Goal: Information Seeking & Learning: Learn about a topic

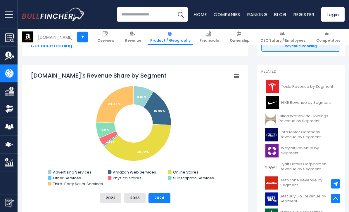
click at [137, 198] on button "2023" at bounding box center [134, 198] width 21 height 11
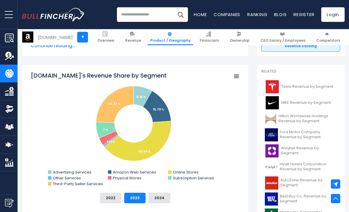
click at [155, 198] on button "2024" at bounding box center [159, 198] width 22 height 11
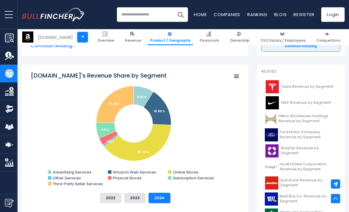
click at [164, 116] on icon "Amazon.com's Revenue Share by Segment" at bounding box center [157, 108] width 27 height 33
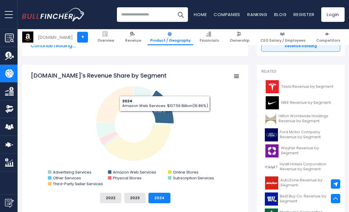
click at [136, 187] on rect "Amazon.com's Revenue Share by Segment" at bounding box center [135, 130] width 208 height 117
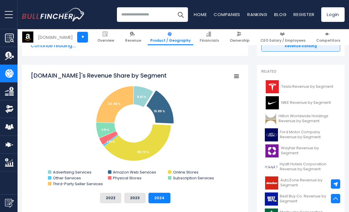
click at [136, 198] on button "2023" at bounding box center [134, 198] width 21 height 11
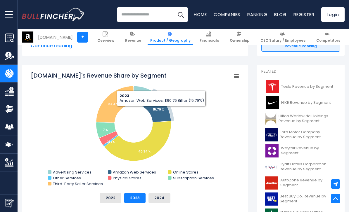
click at [161, 111] on tspan "15.79 %" at bounding box center [158, 109] width 11 height 4
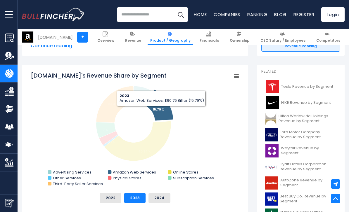
click at [111, 198] on button "2022" at bounding box center [110, 198] width 21 height 11
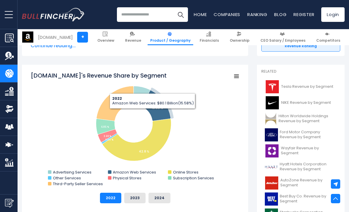
click at [152, 113] on icon "Amazon.com's Revenue Share by Segment" at bounding box center [156, 105] width 28 height 31
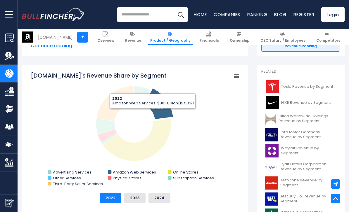
click at [140, 198] on button "2023" at bounding box center [134, 198] width 21 height 11
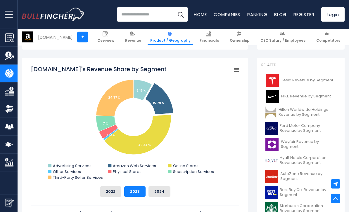
scroll to position [146, 0]
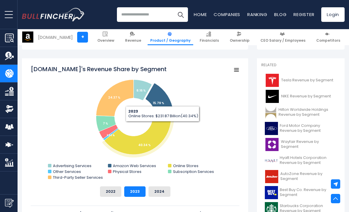
click at [163, 126] on icon "Amazon.com's Revenue Share by Segment" at bounding box center [137, 135] width 67 height 40
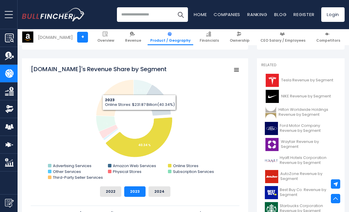
click at [118, 104] on icon "Amazon.com's Revenue Share by Segment" at bounding box center [114, 98] width 37 height 37
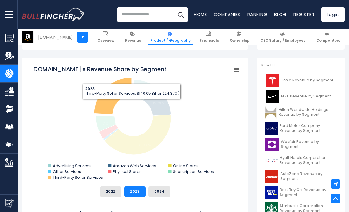
click at [206, 104] on rect "Amazon.com's Revenue Share by Segment" at bounding box center [135, 123] width 208 height 117
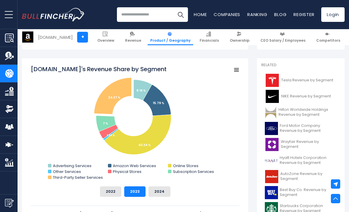
click at [160, 189] on button "2024" at bounding box center [159, 192] width 22 height 11
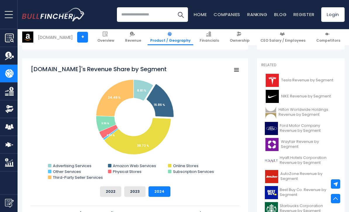
click at [134, 193] on button "2023" at bounding box center [134, 192] width 21 height 11
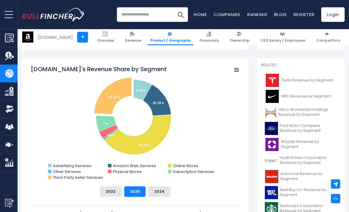
click at [161, 191] on button "2024" at bounding box center [159, 192] width 22 height 11
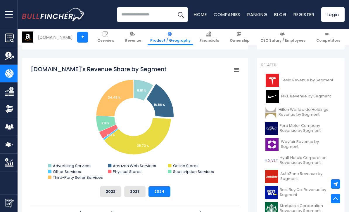
click at [138, 192] on button "2023" at bounding box center [134, 192] width 21 height 11
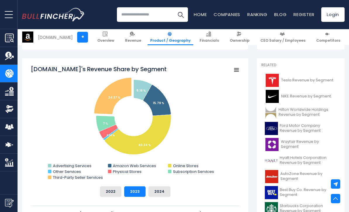
click at [163, 191] on button "2024" at bounding box center [159, 192] width 22 height 11
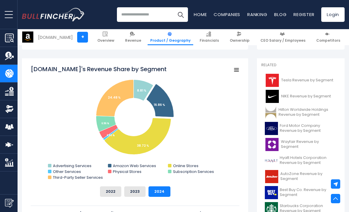
click at [120, 187] on button "2022" at bounding box center [110, 192] width 21 height 11
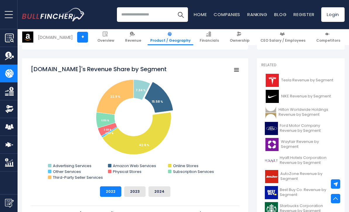
click at [162, 189] on button "2024" at bounding box center [159, 192] width 22 height 11
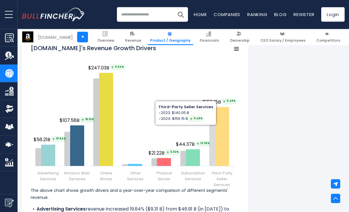
scroll to position [720, 0]
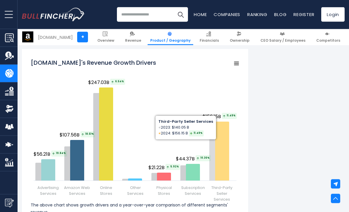
click at [253, 129] on div "[DOMAIN_NAME]'s Revenue by Segment In fiscal year [DATE], [DOMAIN_NAME]'s reven…" at bounding box center [183, 57] width 322 height 1295
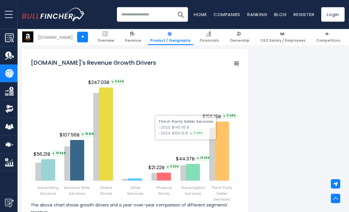
scroll to position [720, 0]
click at [258, 123] on div "[DOMAIN_NAME]'s Revenue by Segment In fiscal year [DATE], [DOMAIN_NAME]'s reven…" at bounding box center [183, 57] width 322 height 1295
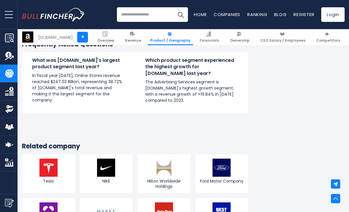
scroll to position [1117, 0]
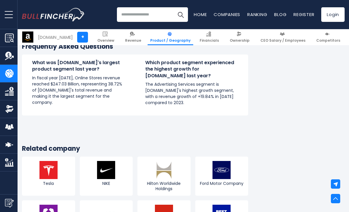
click at [211, 32] on img at bounding box center [208, 34] width 5 height 5
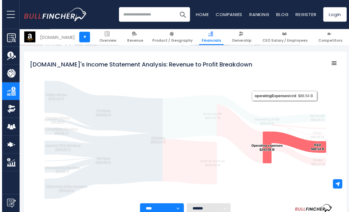
scroll to position [56, 0]
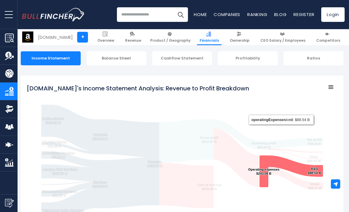
click at [269, 58] on div "Profitability" at bounding box center [247, 58] width 60 height 14
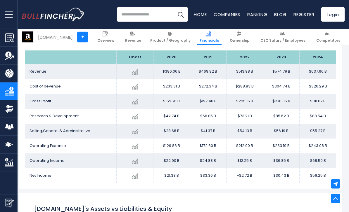
scroll to position [338, 3]
